Goal: Information Seeking & Learning: Learn about a topic

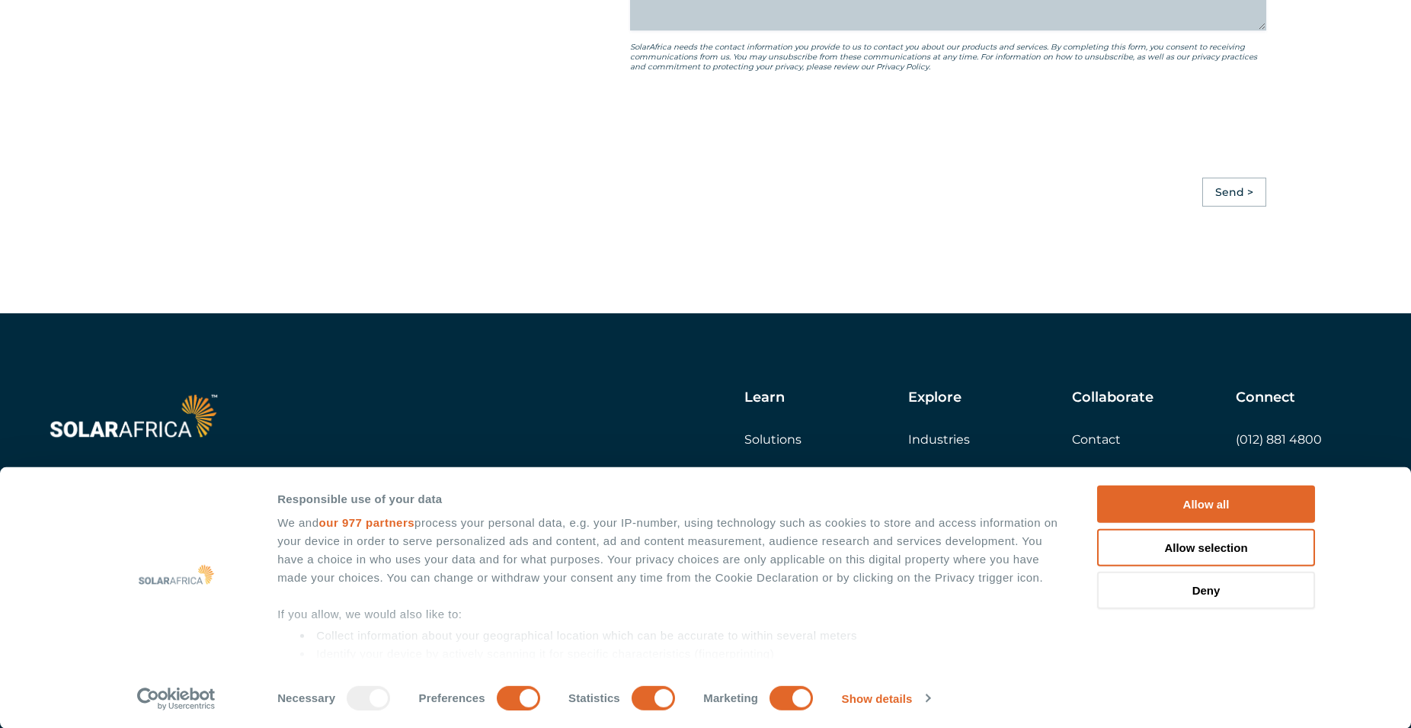
scroll to position [4294, 0]
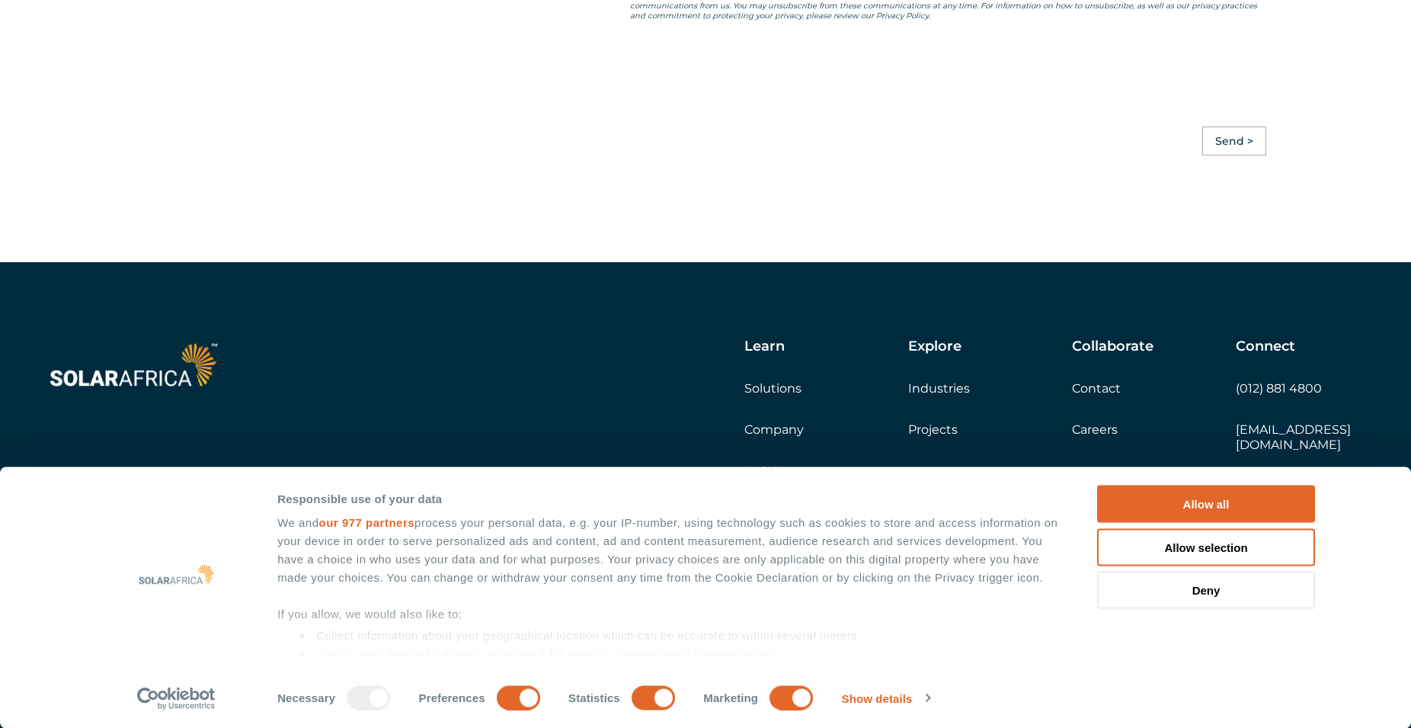
click at [775, 437] on link "Company" at bounding box center [773, 429] width 59 height 14
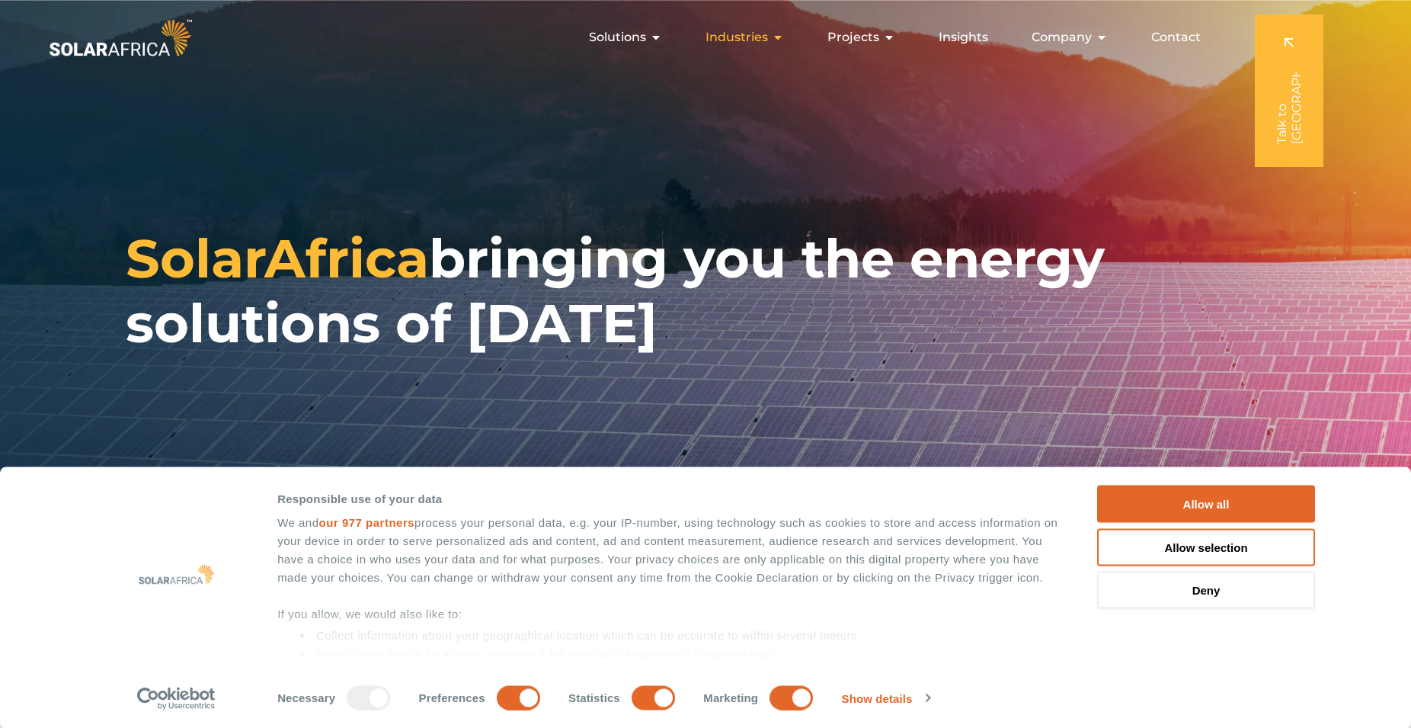
click at [775, 40] on div "Industries Close Industries Open Industries" at bounding box center [744, 37] width 103 height 30
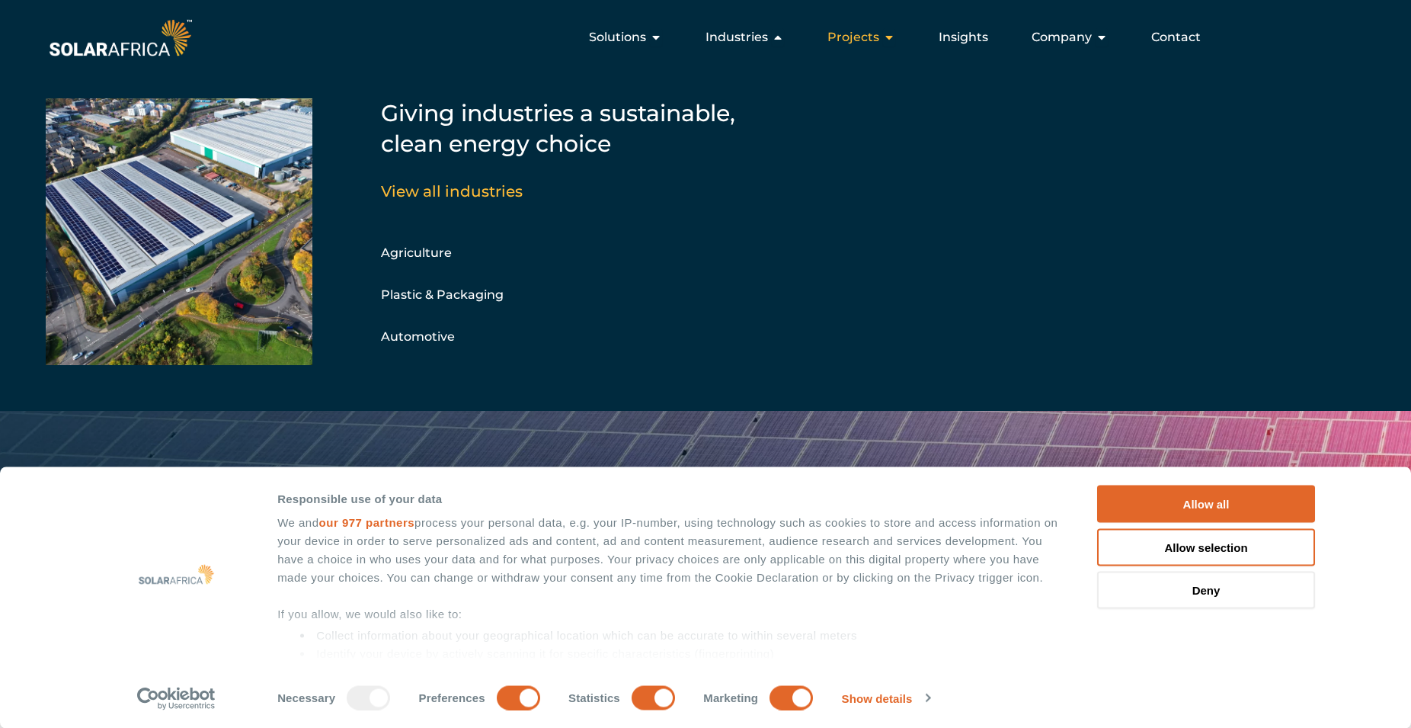
click at [892, 33] on icon "Menu" at bounding box center [889, 37] width 12 height 12
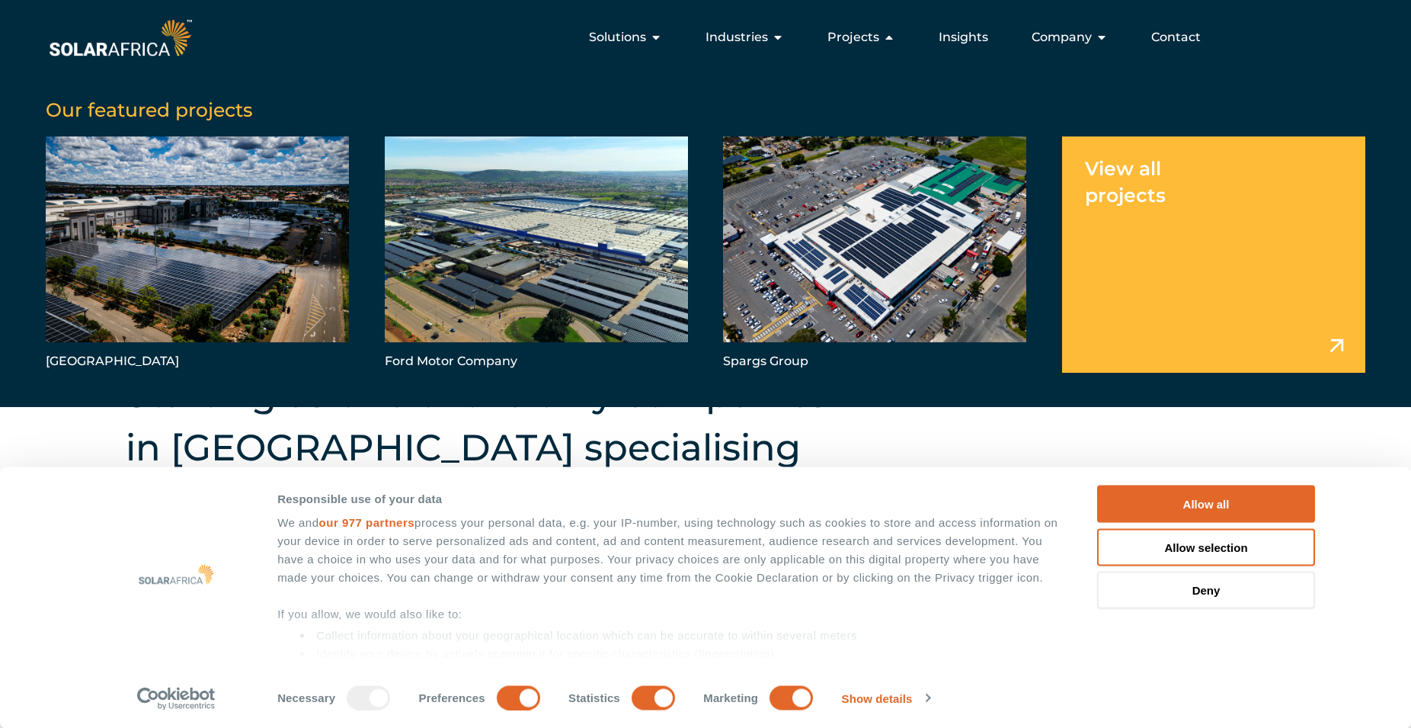
scroll to position [259, 0]
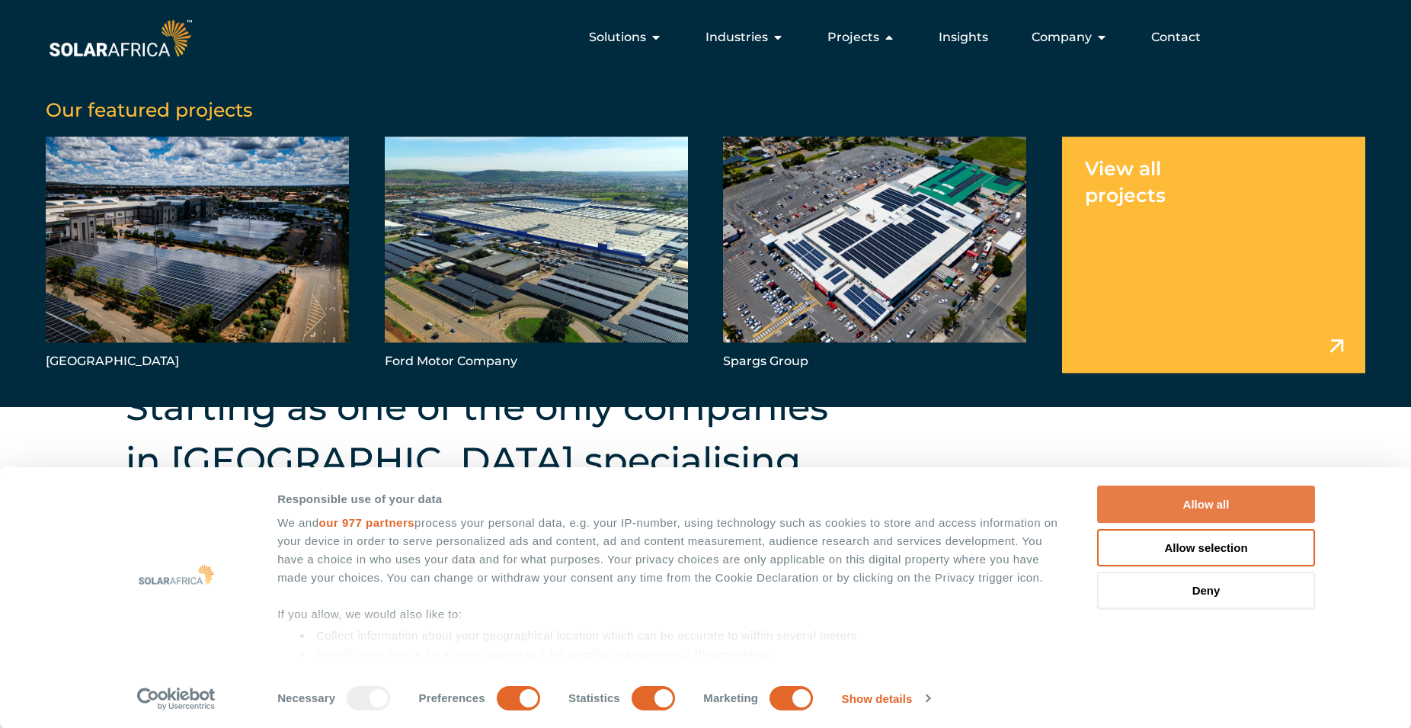
click at [1203, 501] on button "Allow all" at bounding box center [1206, 503] width 218 height 37
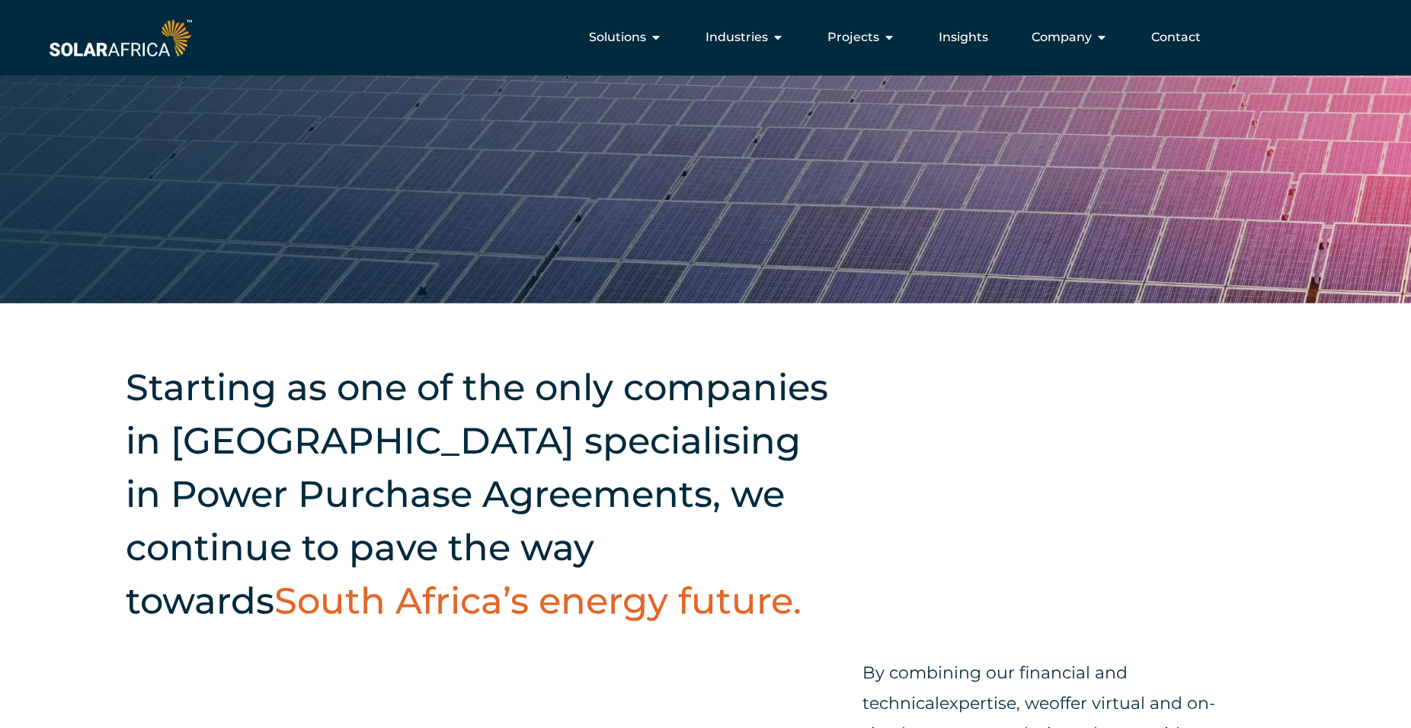
scroll to position [0, 0]
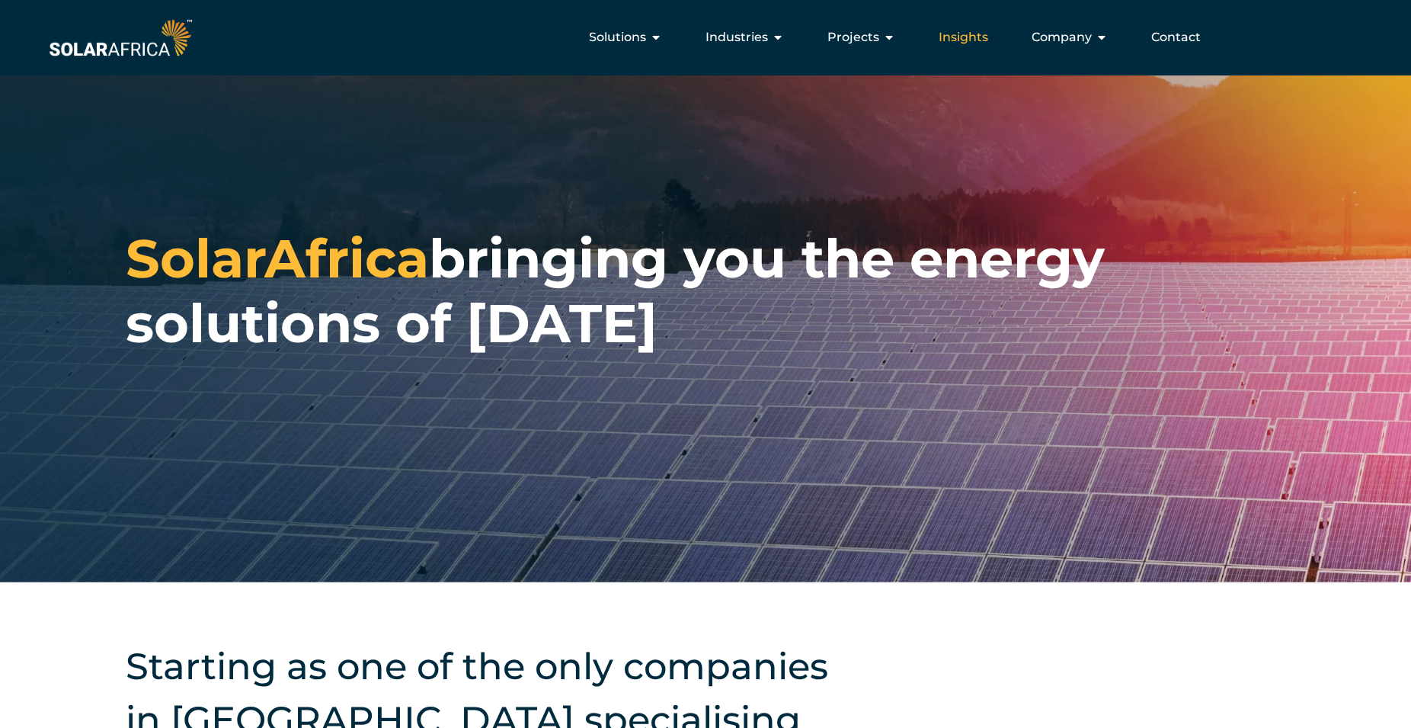
click at [962, 34] on span "Insights" at bounding box center [964, 37] width 50 height 18
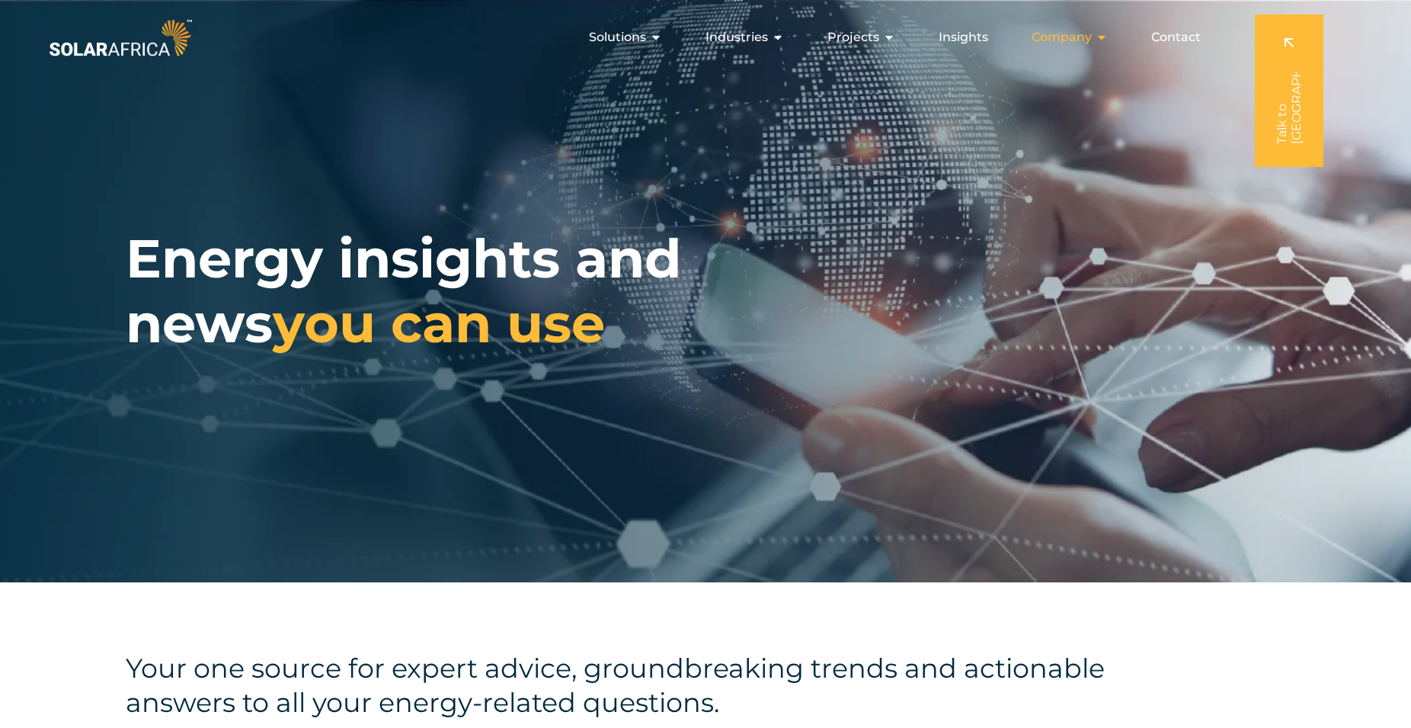
click at [1063, 36] on span "Company" at bounding box center [1062, 37] width 60 height 18
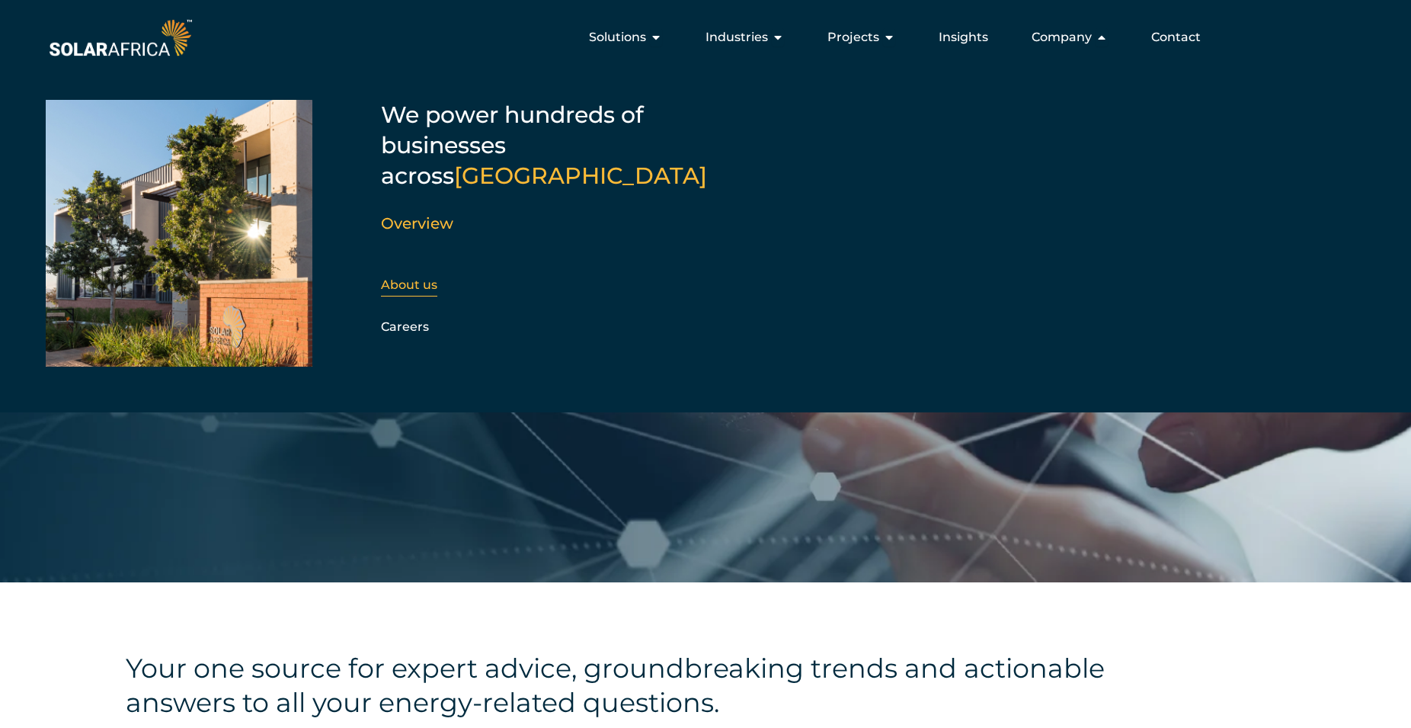
click at [421, 277] on link "About us" at bounding box center [409, 284] width 56 height 14
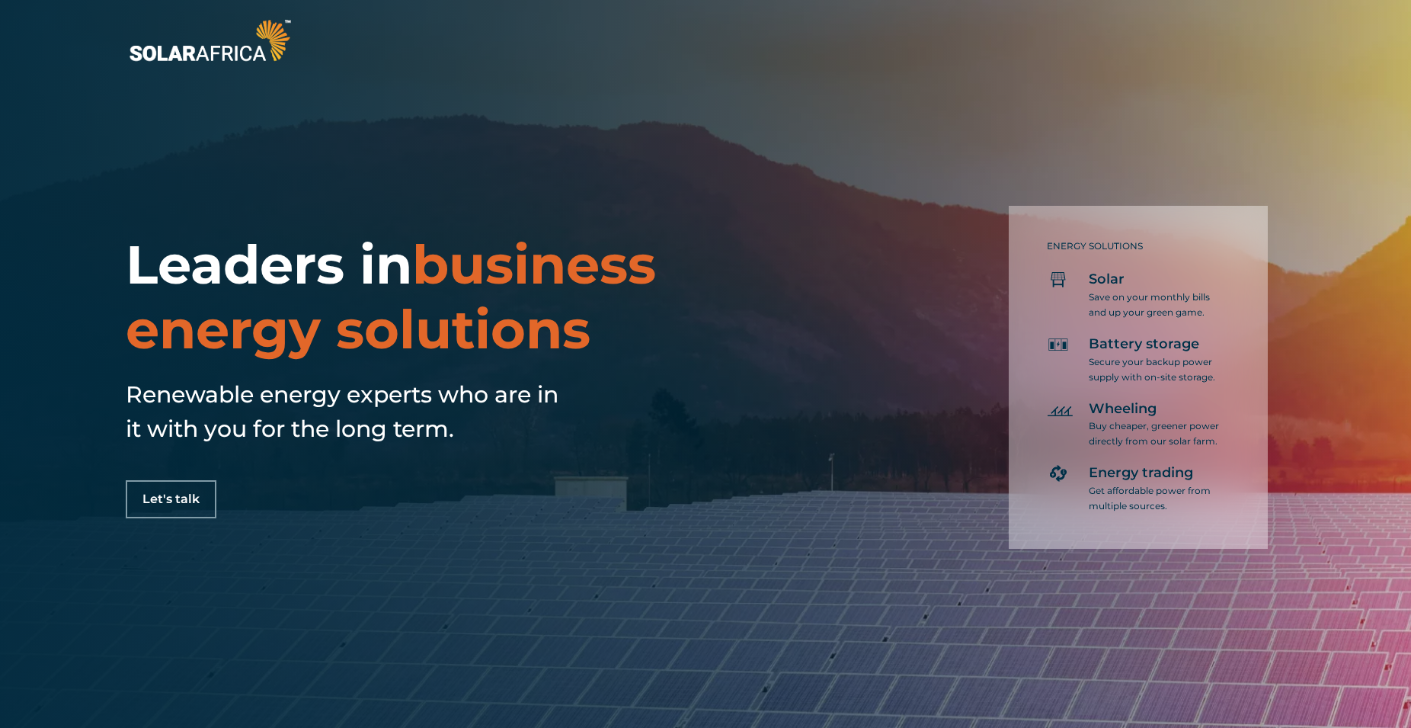
scroll to position [4234, 0]
